Goal: Information Seeking & Learning: Learn about a topic

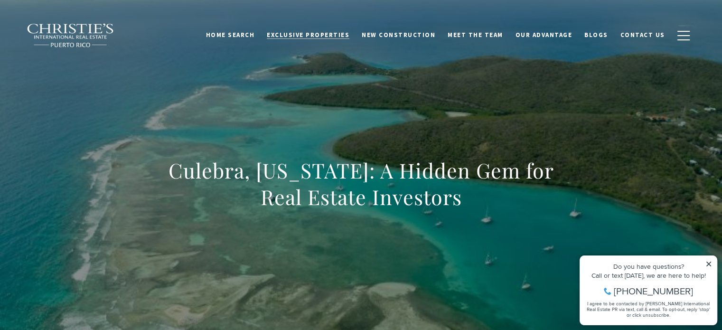
click at [315, 35] on span "Exclusive Properties" at bounding box center [308, 35] width 83 height 8
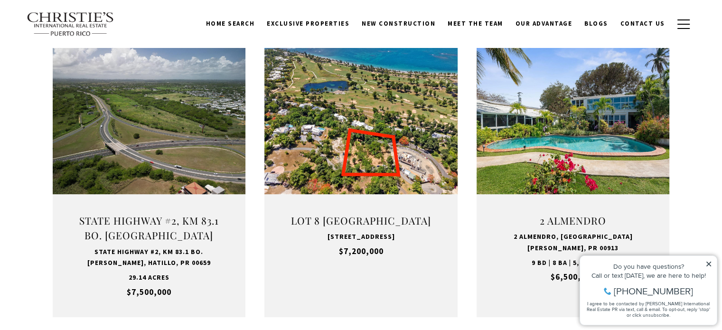
scroll to position [341, 0]
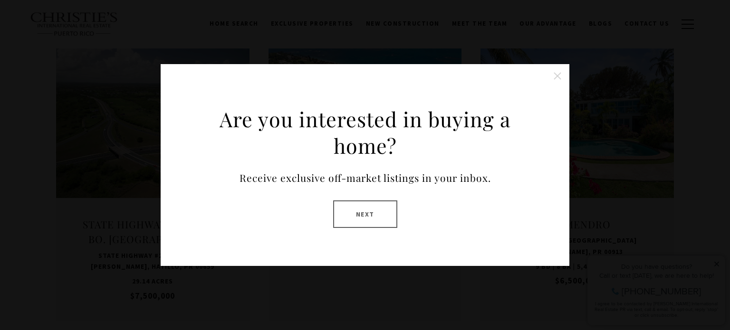
click at [557, 73] on button "Close this option" at bounding box center [557, 75] width 19 height 19
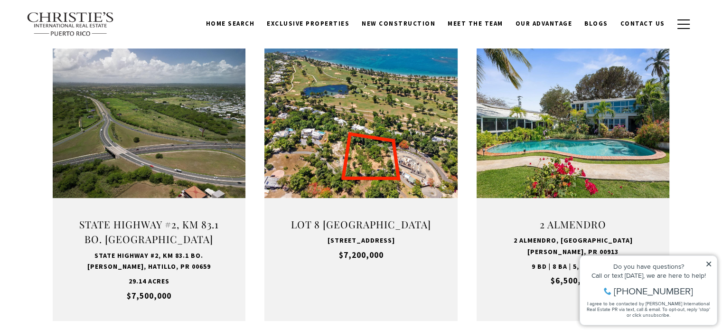
click at [711, 269] on div "Do you have questions?" at bounding box center [648, 266] width 127 height 7
click at [711, 264] on icon at bounding box center [709, 264] width 7 height 7
click at [710, 265] on icon at bounding box center [709, 264] width 5 height 5
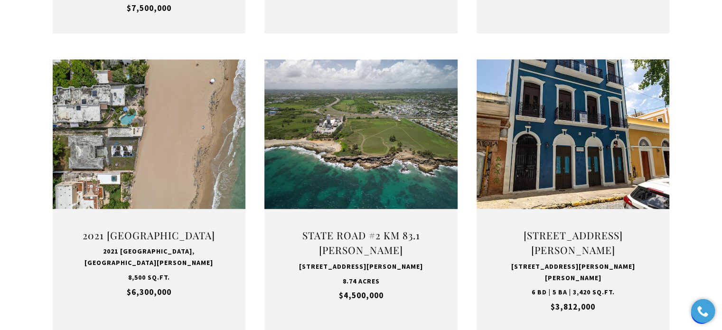
scroll to position [644, 0]
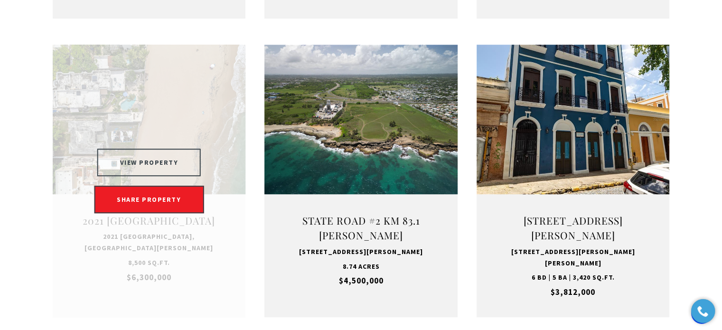
click at [139, 169] on button "VIEW PROPERTY" at bounding box center [149, 163] width 104 height 28
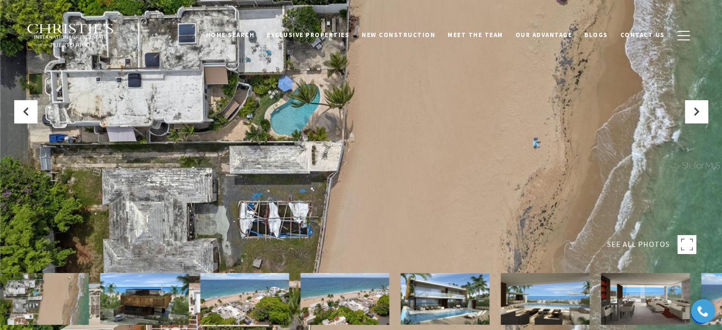
click at [138, 317] on img at bounding box center [144, 299] width 89 height 52
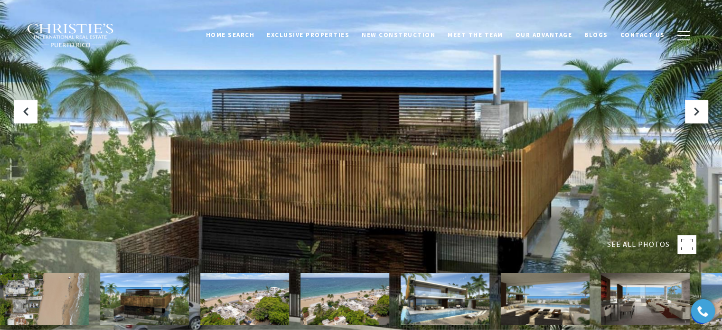
click at [230, 302] on img at bounding box center [244, 299] width 89 height 52
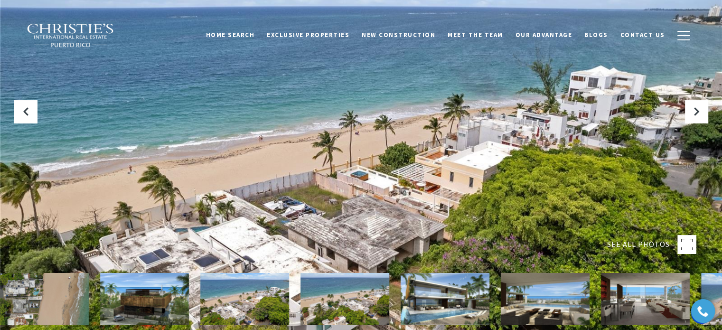
click at [134, 292] on img at bounding box center [144, 299] width 89 height 52
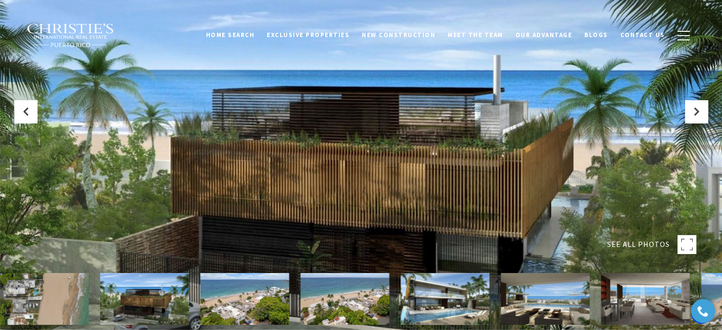
click at [227, 294] on img at bounding box center [244, 299] width 89 height 52
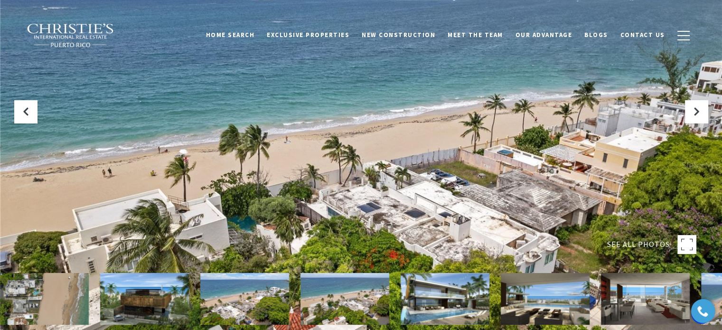
click at [361, 291] on img at bounding box center [345, 299] width 89 height 52
click at [462, 286] on img at bounding box center [445, 299] width 89 height 52
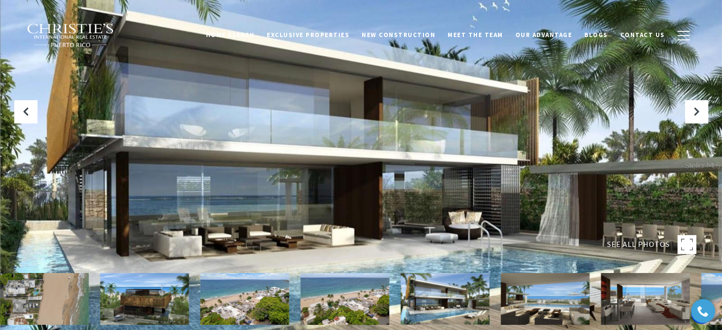
click at [534, 300] on img at bounding box center [545, 299] width 89 height 52
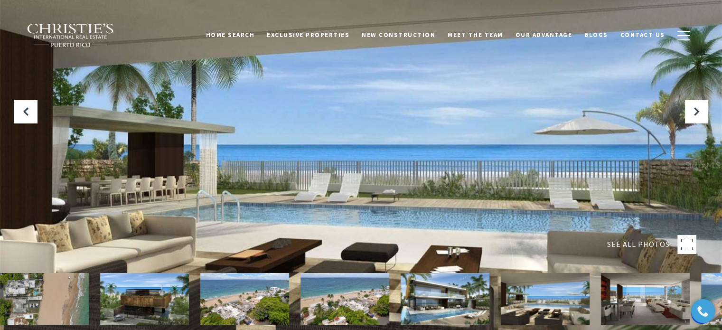
click at [619, 299] on img at bounding box center [645, 299] width 89 height 52
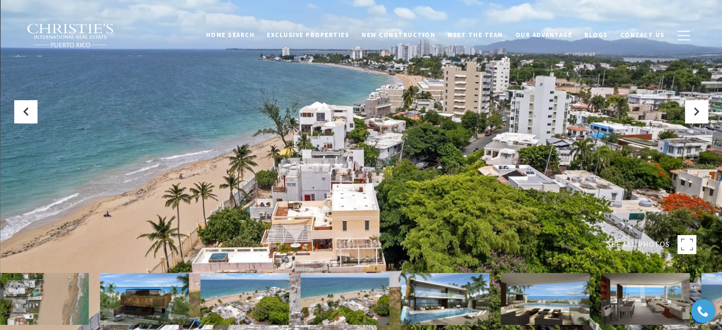
click at [52, 296] on img at bounding box center [44, 299] width 89 height 52
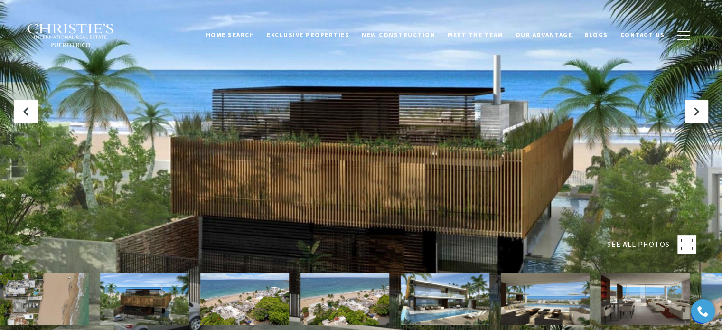
click at [127, 296] on img at bounding box center [144, 299] width 89 height 52
click at [21, 108] on icon "Previous Slide" at bounding box center [25, 111] width 9 height 9
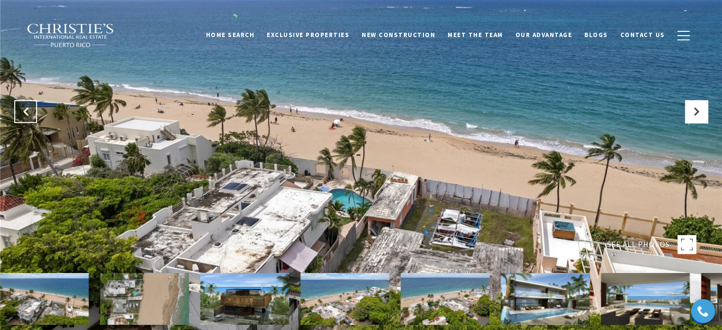
click at [21, 108] on icon "Previous Slide" at bounding box center [25, 111] width 9 height 9
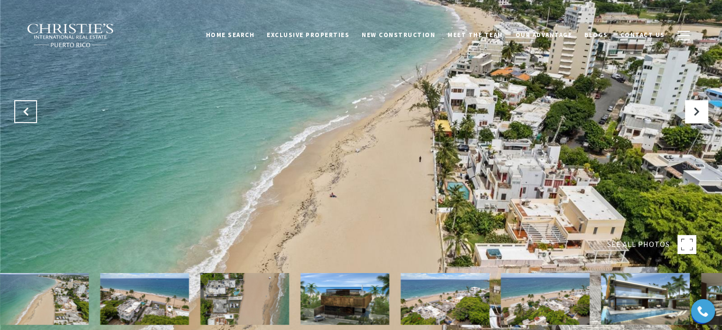
click at [21, 108] on icon "Previous Slide" at bounding box center [25, 111] width 9 height 9
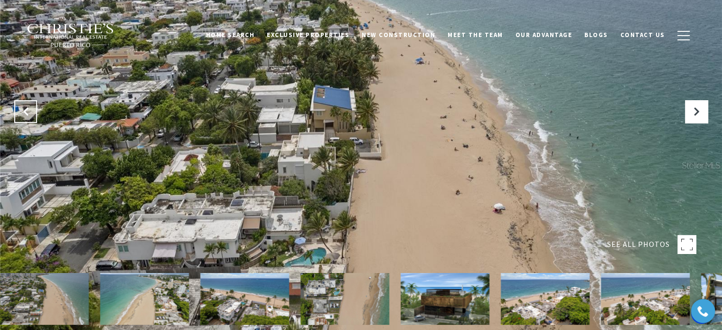
click at [21, 108] on icon "Previous Slide" at bounding box center [25, 111] width 9 height 9
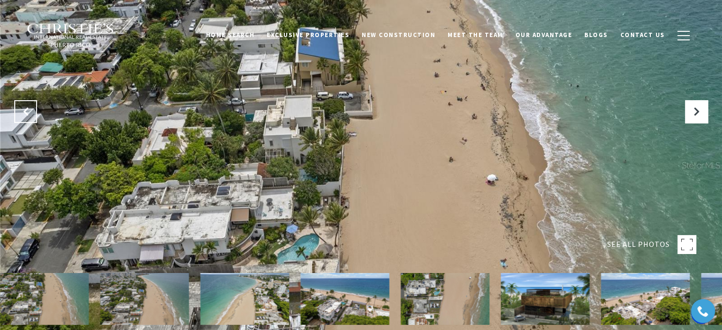
click at [21, 108] on icon "Previous Slide" at bounding box center [25, 111] width 9 height 9
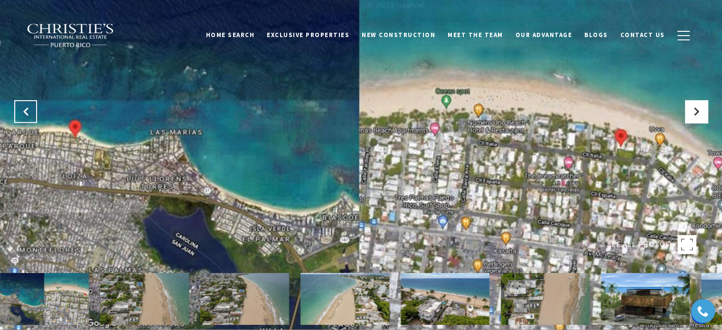
click at [21, 108] on icon "Previous Slide" at bounding box center [25, 111] width 9 height 9
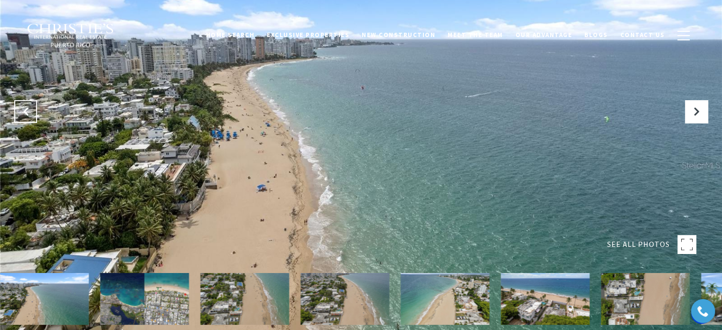
click at [21, 108] on icon "Previous Slide" at bounding box center [25, 111] width 9 height 9
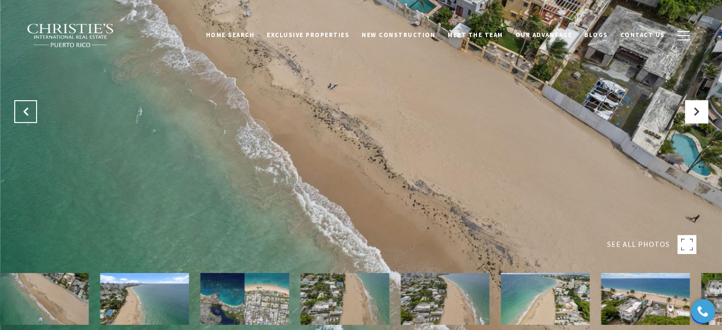
click at [21, 108] on icon "Previous Slide" at bounding box center [25, 111] width 9 height 9
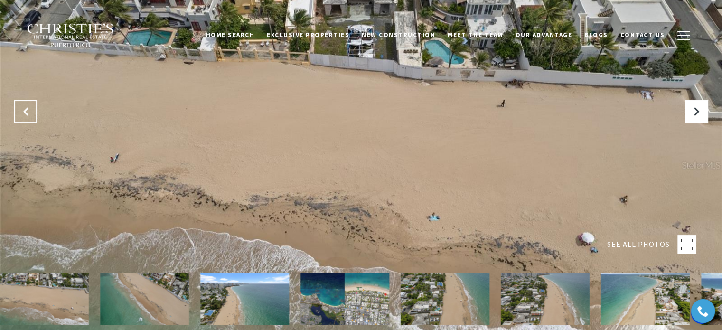
click at [21, 108] on icon "Previous Slide" at bounding box center [25, 111] width 9 height 9
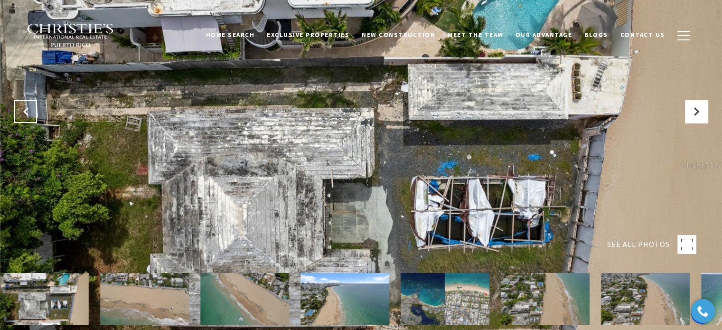
click at [21, 108] on icon "Previous Slide" at bounding box center [25, 111] width 9 height 9
